Goal: Information Seeking & Learning: Find specific page/section

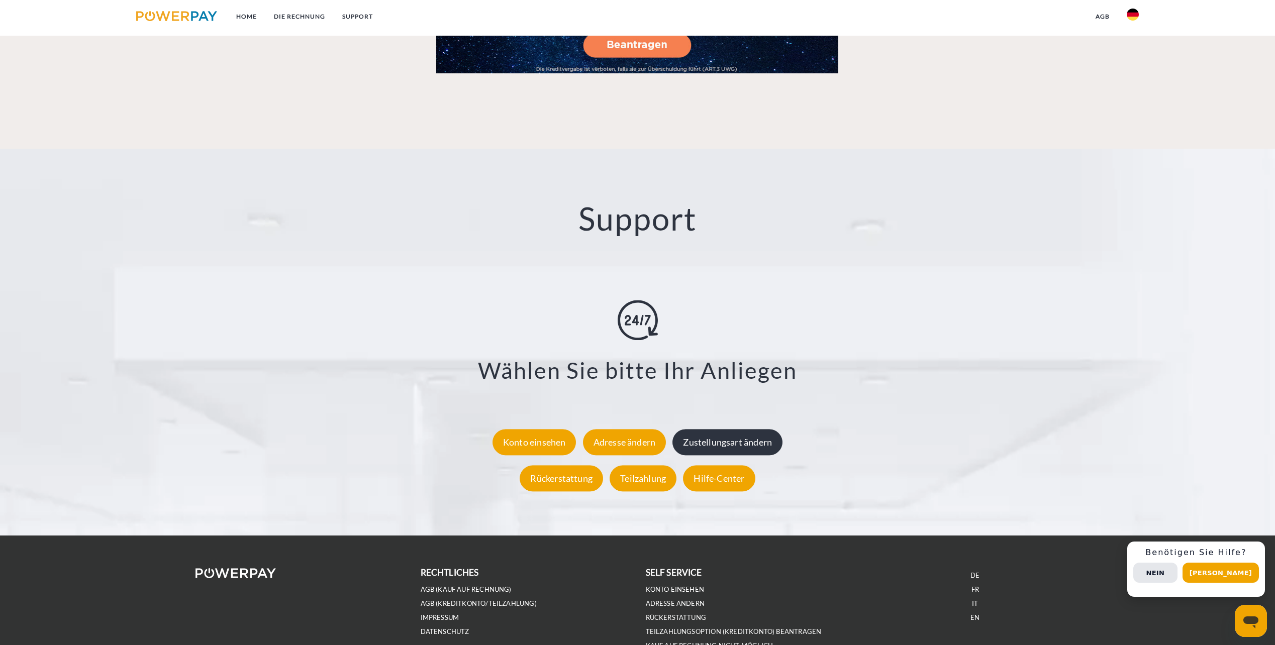
scroll to position [1752, 0]
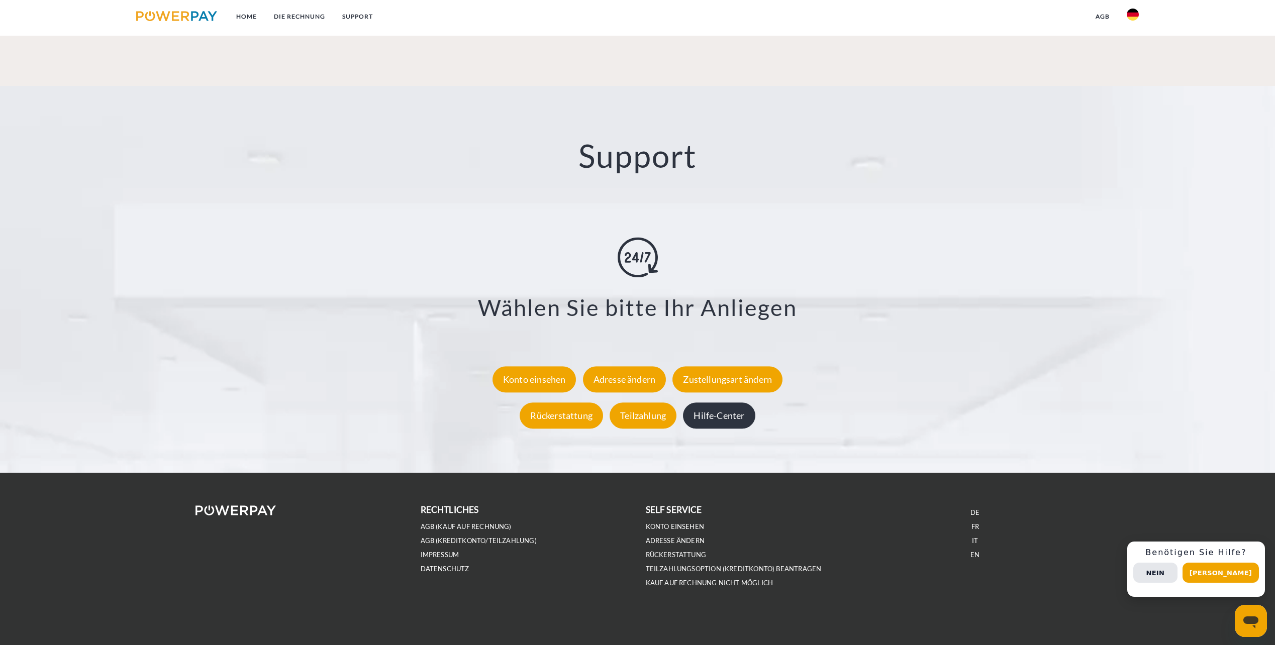
click at [513, 192] on div "Hilfe-Center" at bounding box center [719, 415] width 72 height 26
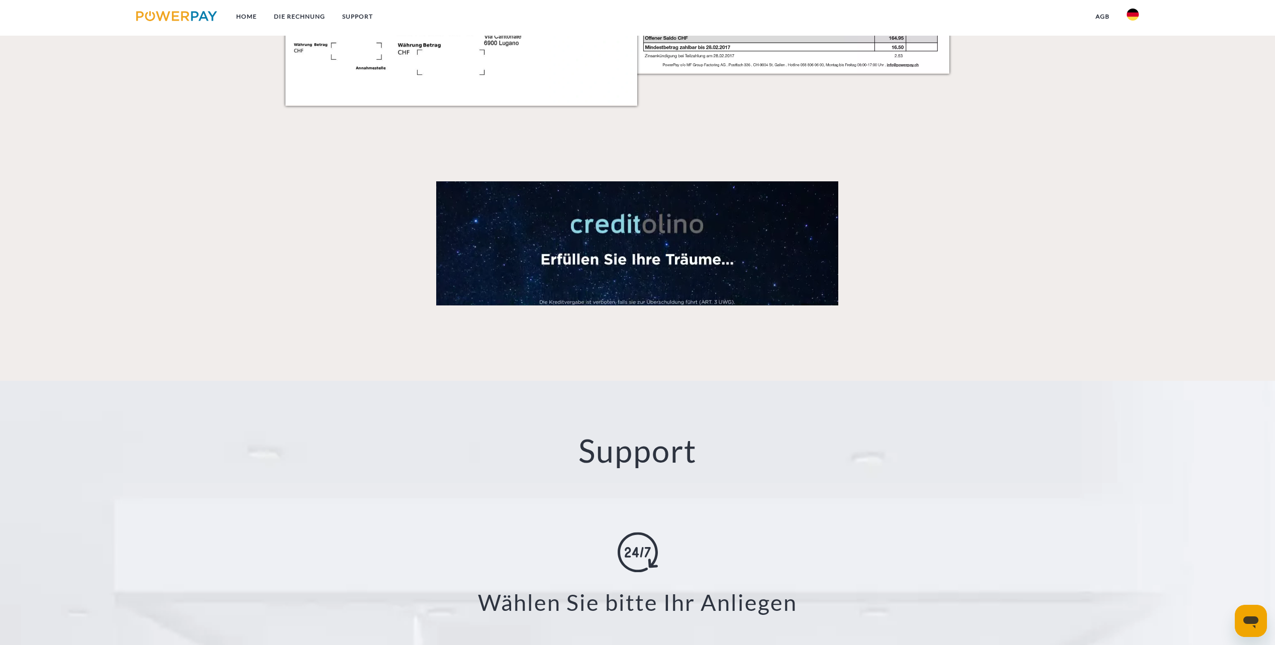
scroll to position [1752, 0]
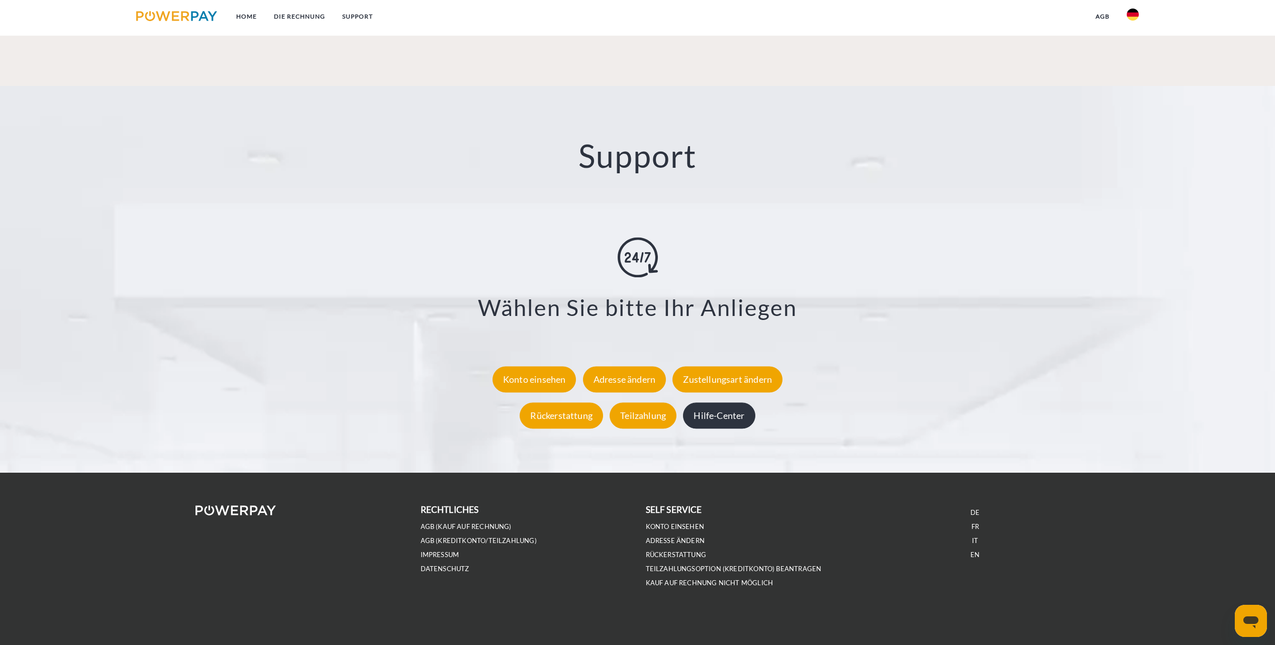
click at [513, 192] on div "Hilfe-Center" at bounding box center [719, 415] width 72 height 26
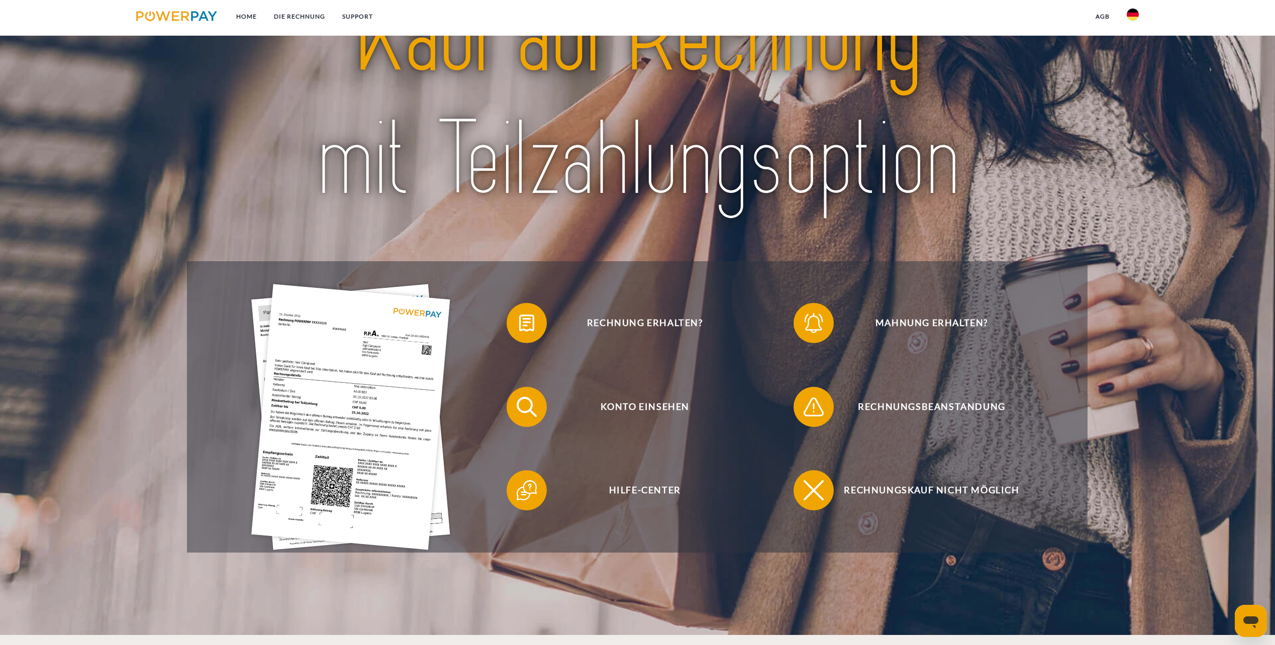
scroll to position [94, 0]
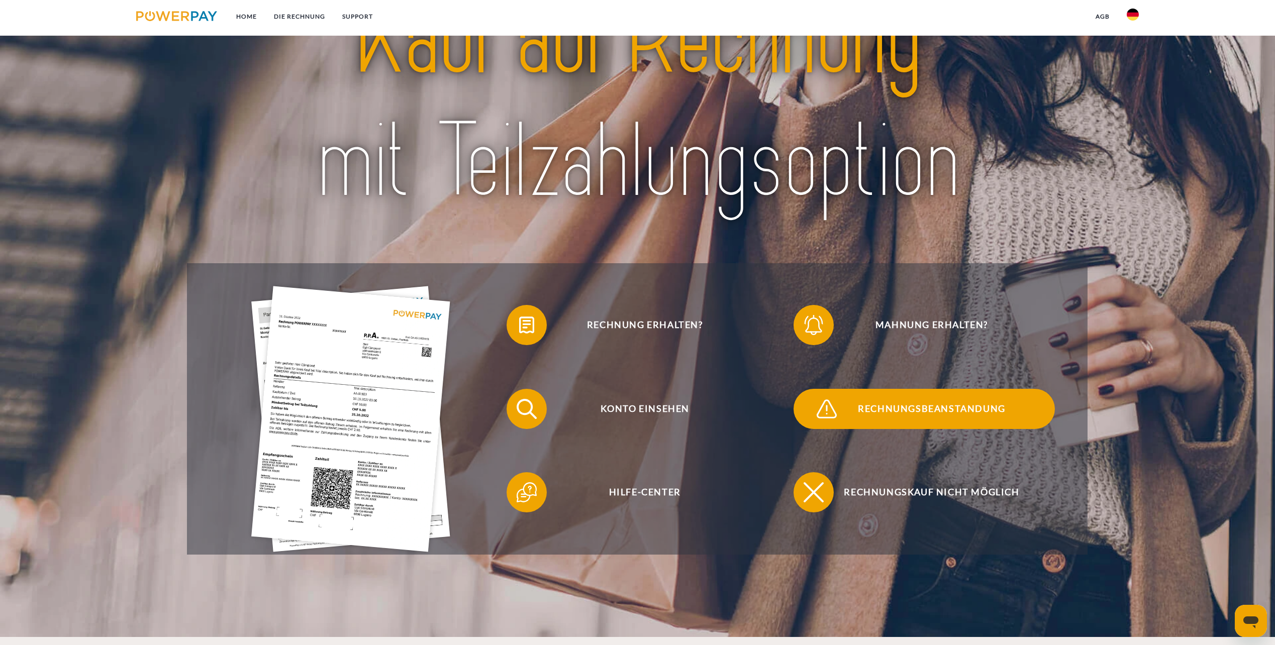
click at [513, 192] on img at bounding box center [826, 408] width 25 height 25
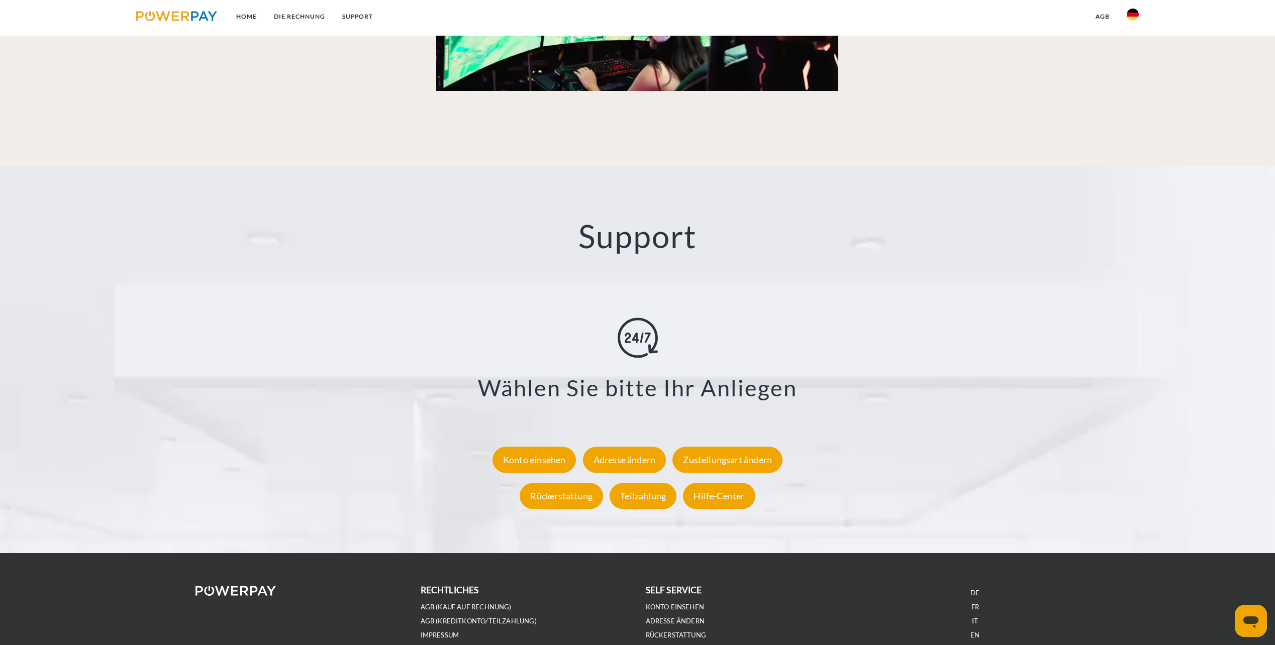
scroll to position [1752, 0]
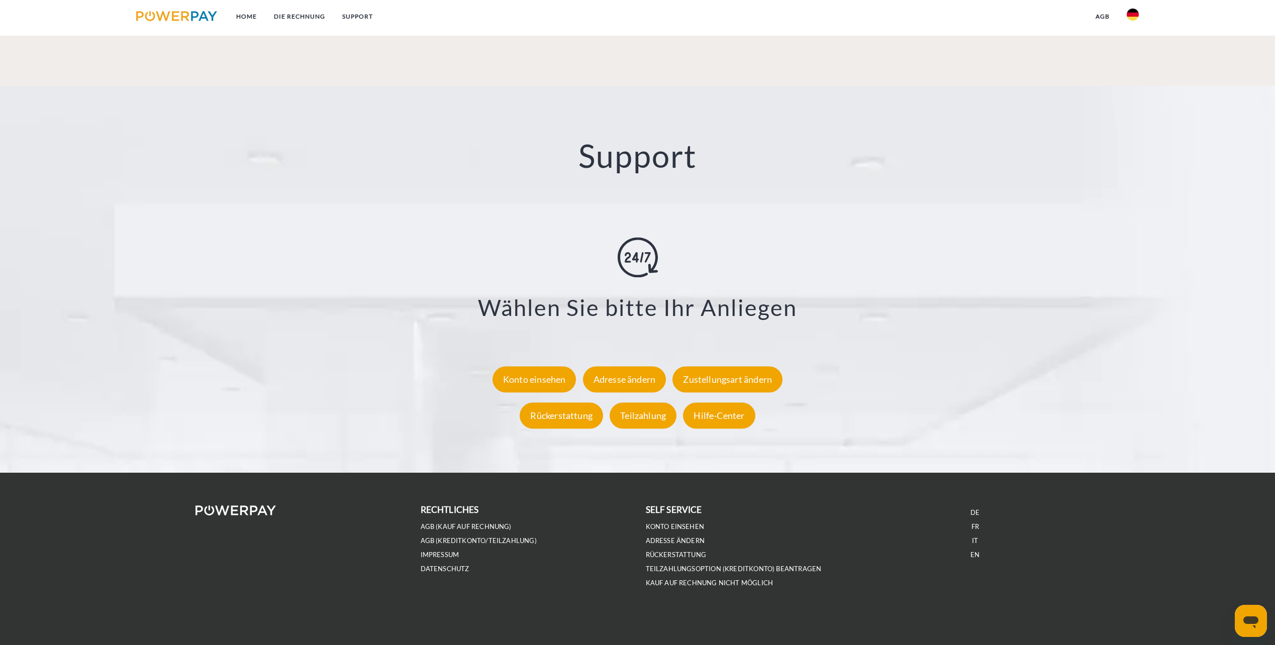
click at [513, 177] on div "Support X Zustellungsart ändern Formular Rückerstattung Formular Teilzahlung Fo…" at bounding box center [637, 279] width 1275 height 387
click at [513, 149] on h2 "Support" at bounding box center [637, 156] width 1147 height 40
